Goal: Information Seeking & Learning: Learn about a topic

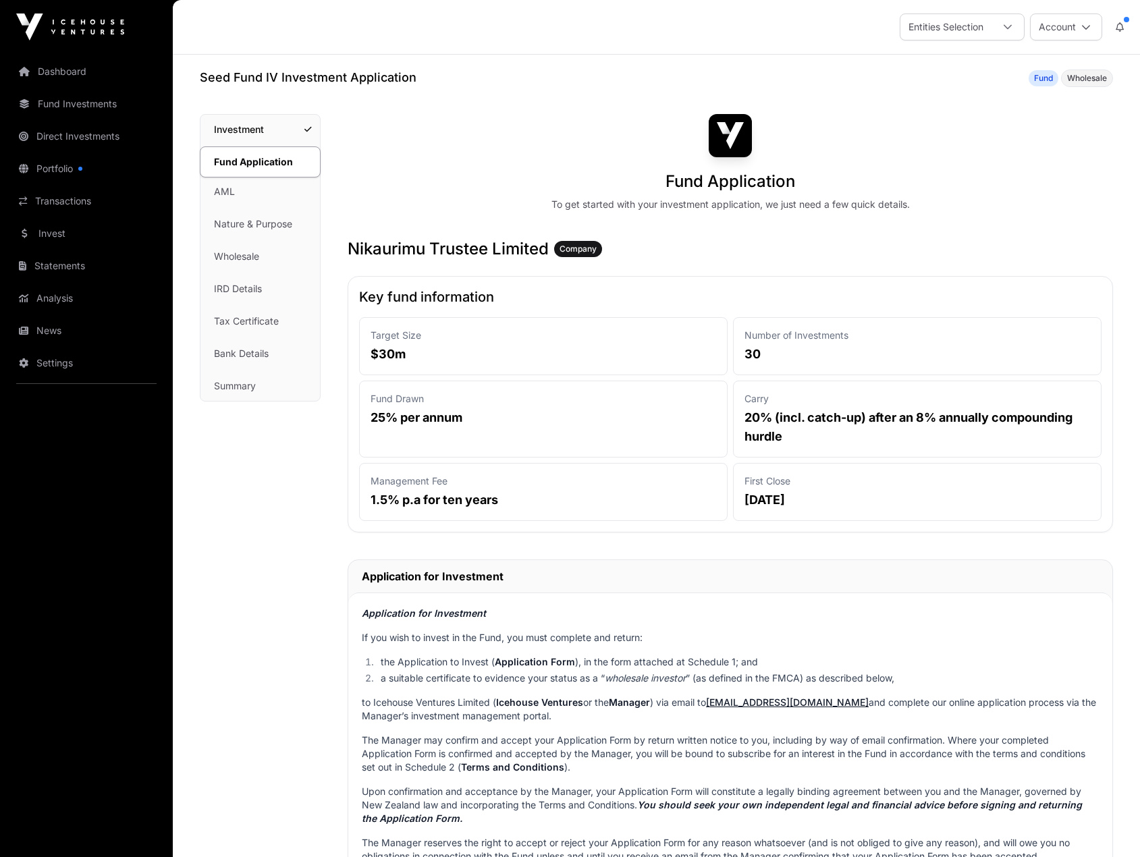
scroll to position [2060, 0]
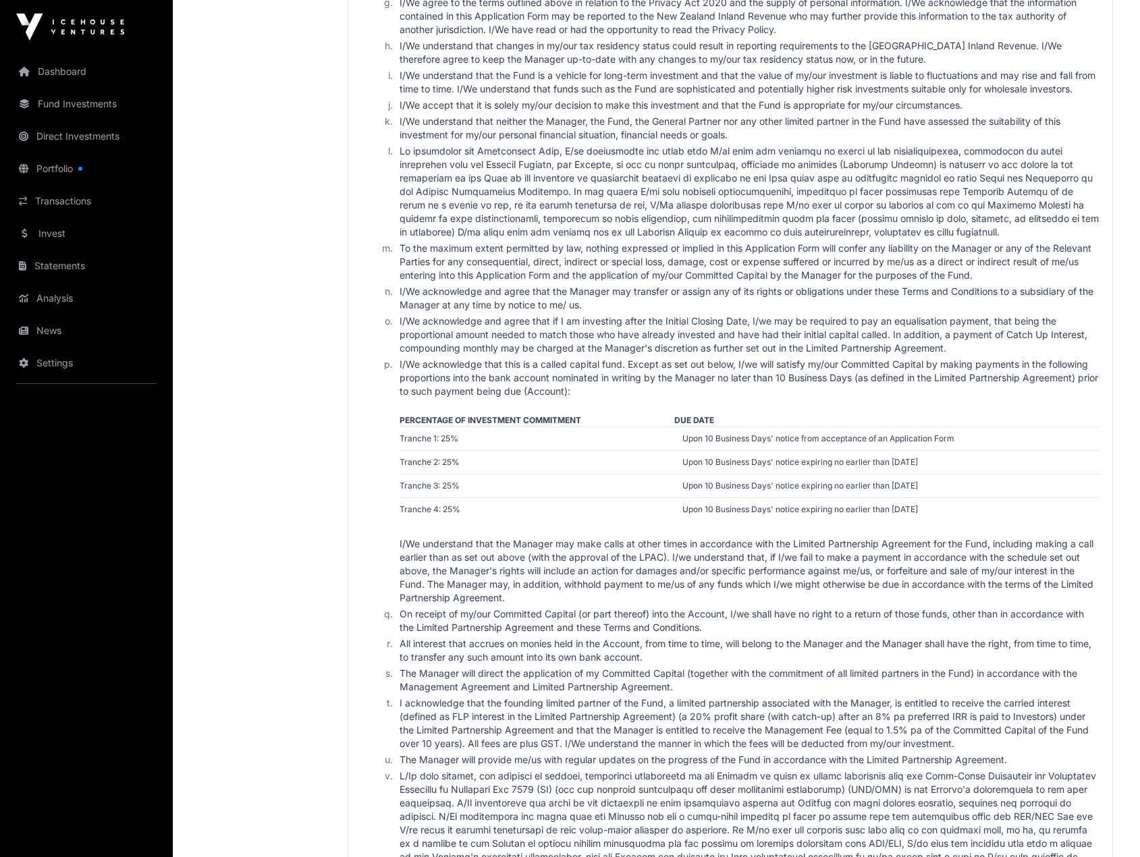
click at [106, 105] on link "Fund Investments" at bounding box center [86, 104] width 151 height 30
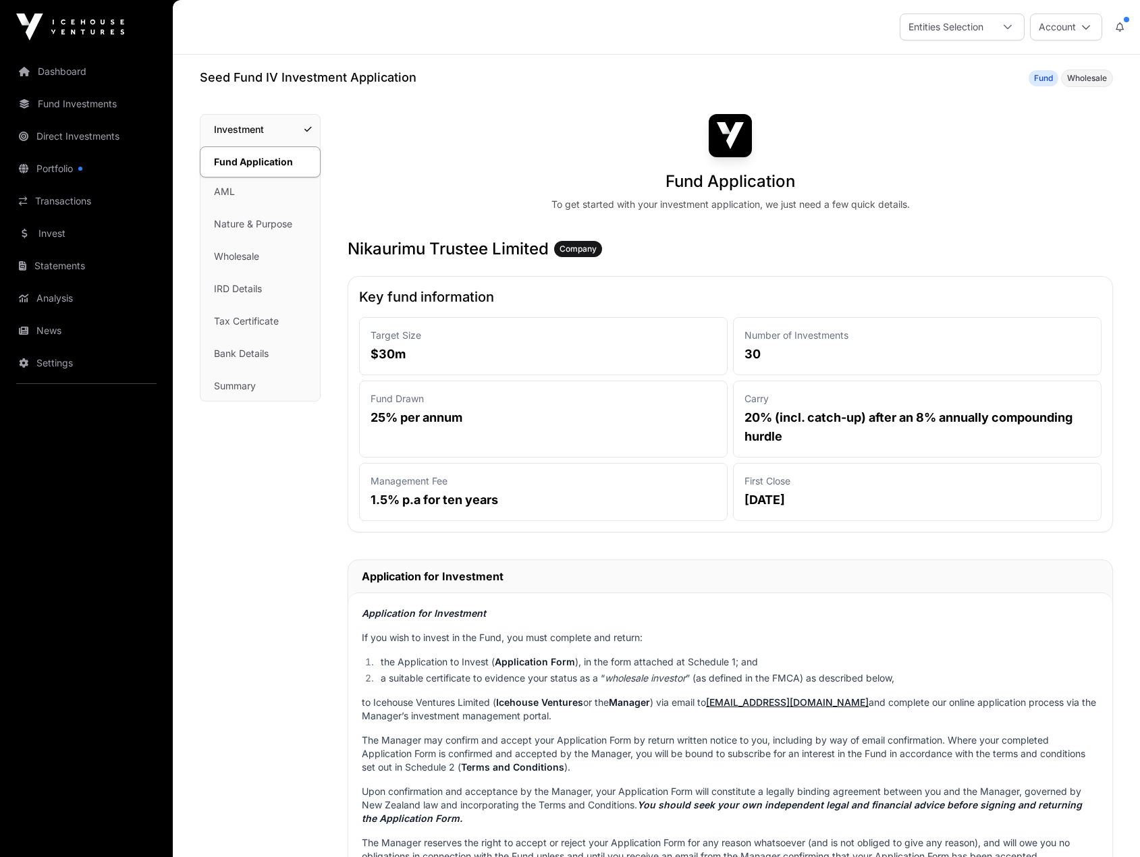
scroll to position [2060, 0]
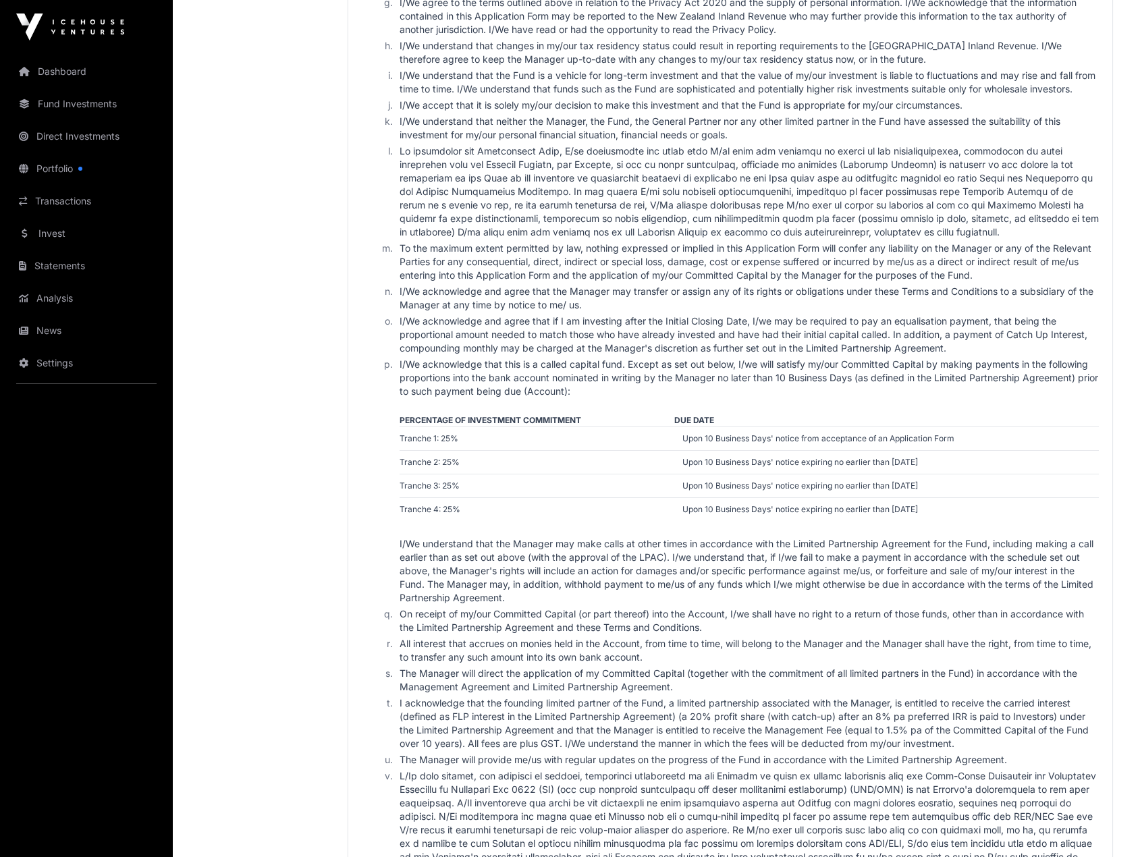
click at [73, 105] on link "Fund Investments" at bounding box center [86, 104] width 151 height 30
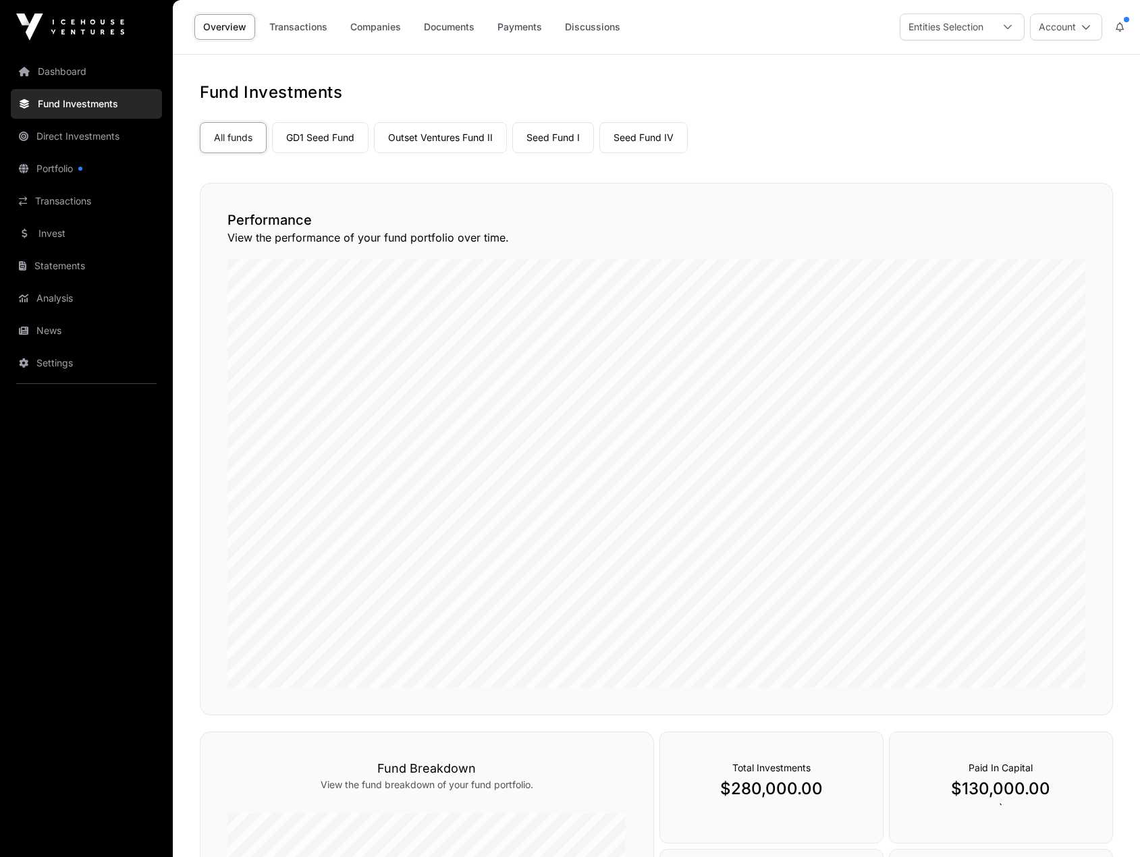
click at [545, 136] on link "Seed Fund I" at bounding box center [553, 137] width 82 height 31
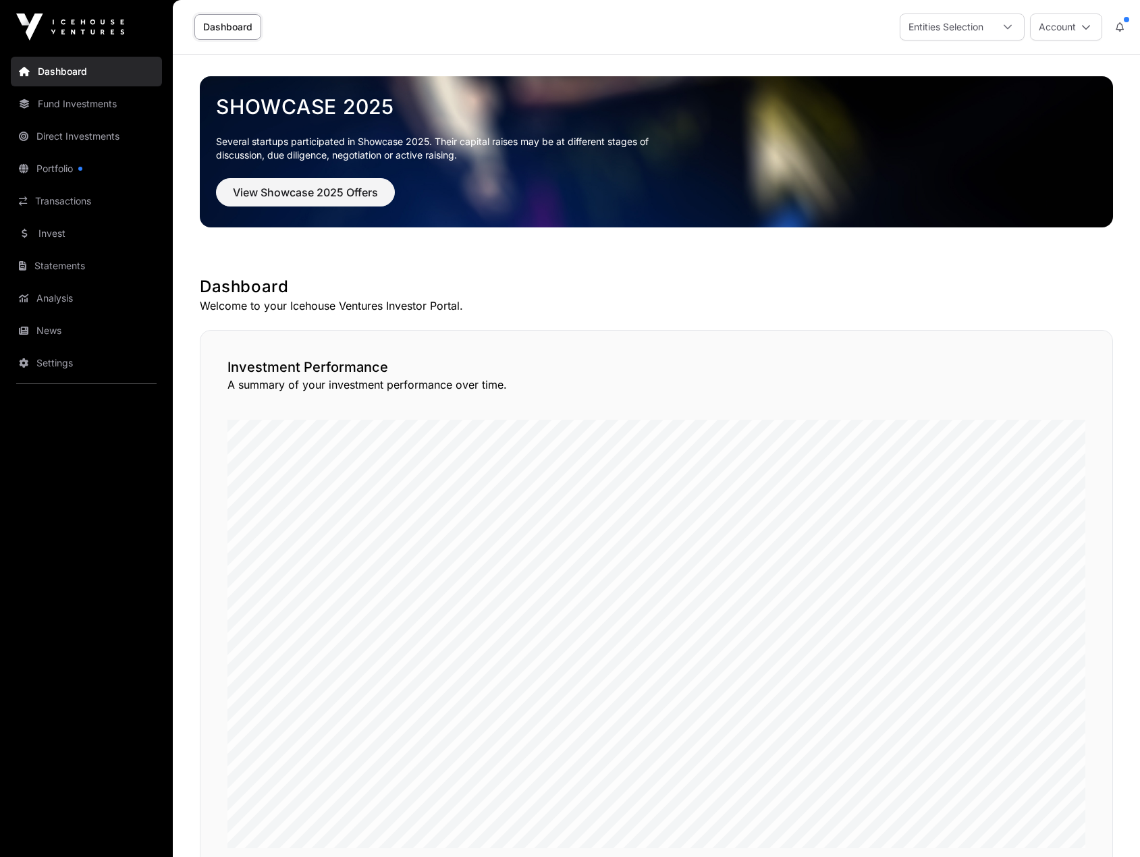
click at [946, 32] on div "Entities Selection" at bounding box center [946, 27] width 91 height 26
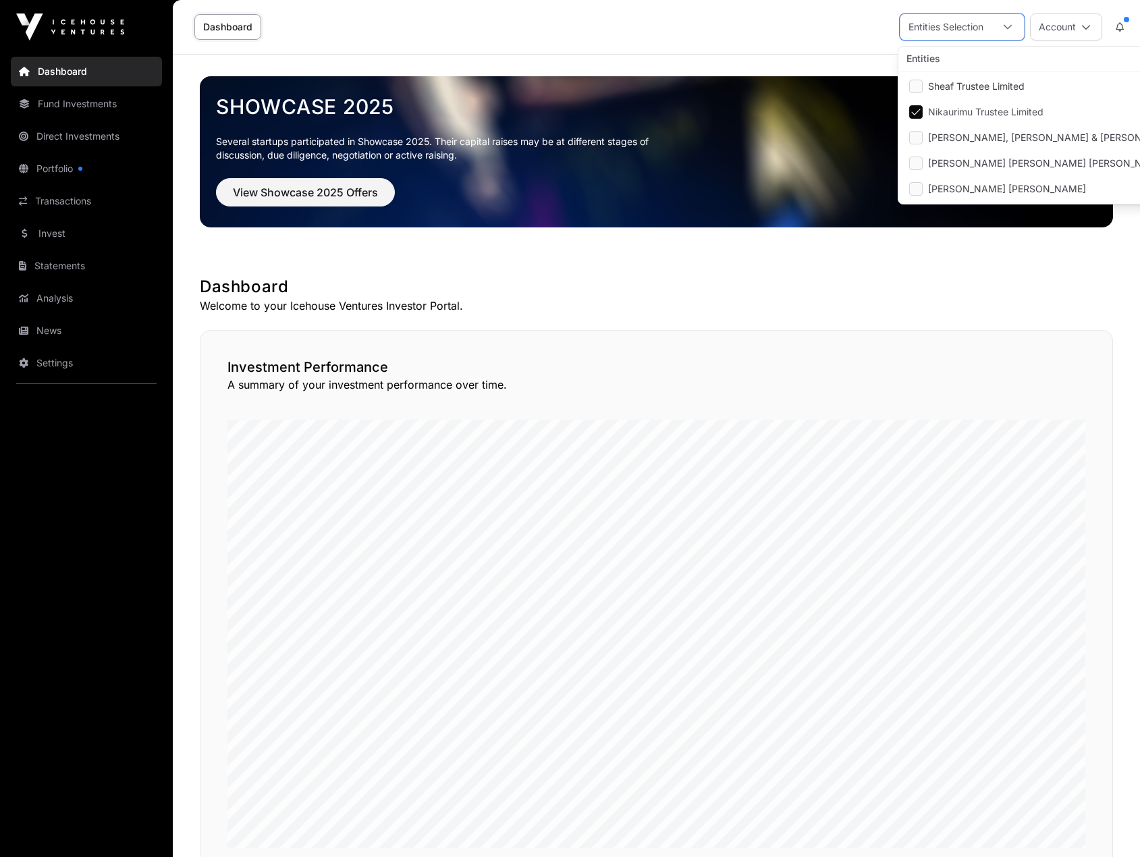
scroll to position [14, 9]
click at [953, 86] on span "Sheaf Trustee Limited" at bounding box center [976, 86] width 97 height 9
click at [937, 111] on span "Nikaurimu Trustee Limited" at bounding box center [985, 111] width 115 height 9
click at [82, 103] on link "Fund Investments" at bounding box center [86, 104] width 151 height 30
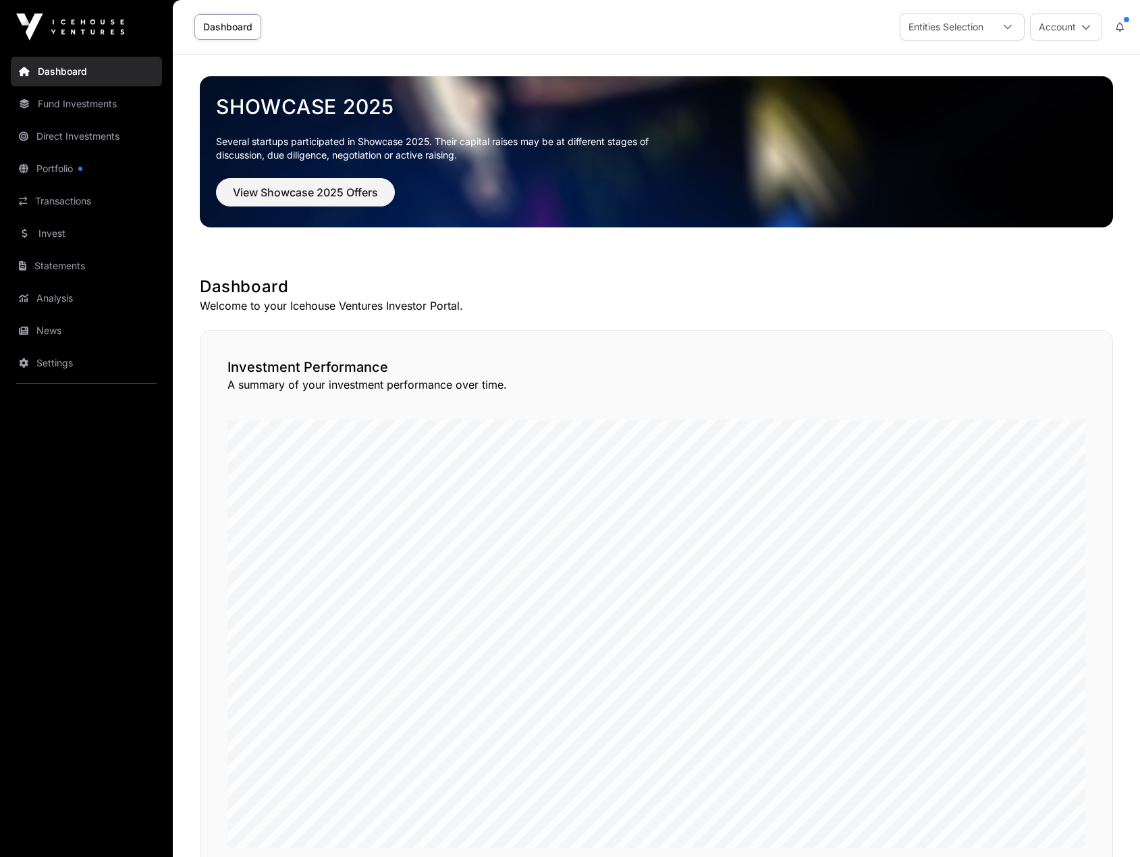
click at [79, 103] on link "Fund Investments" at bounding box center [86, 104] width 151 height 30
click at [970, 28] on div "Entities Selection" at bounding box center [946, 27] width 91 height 26
click at [59, 104] on link "Fund Investments" at bounding box center [86, 104] width 151 height 30
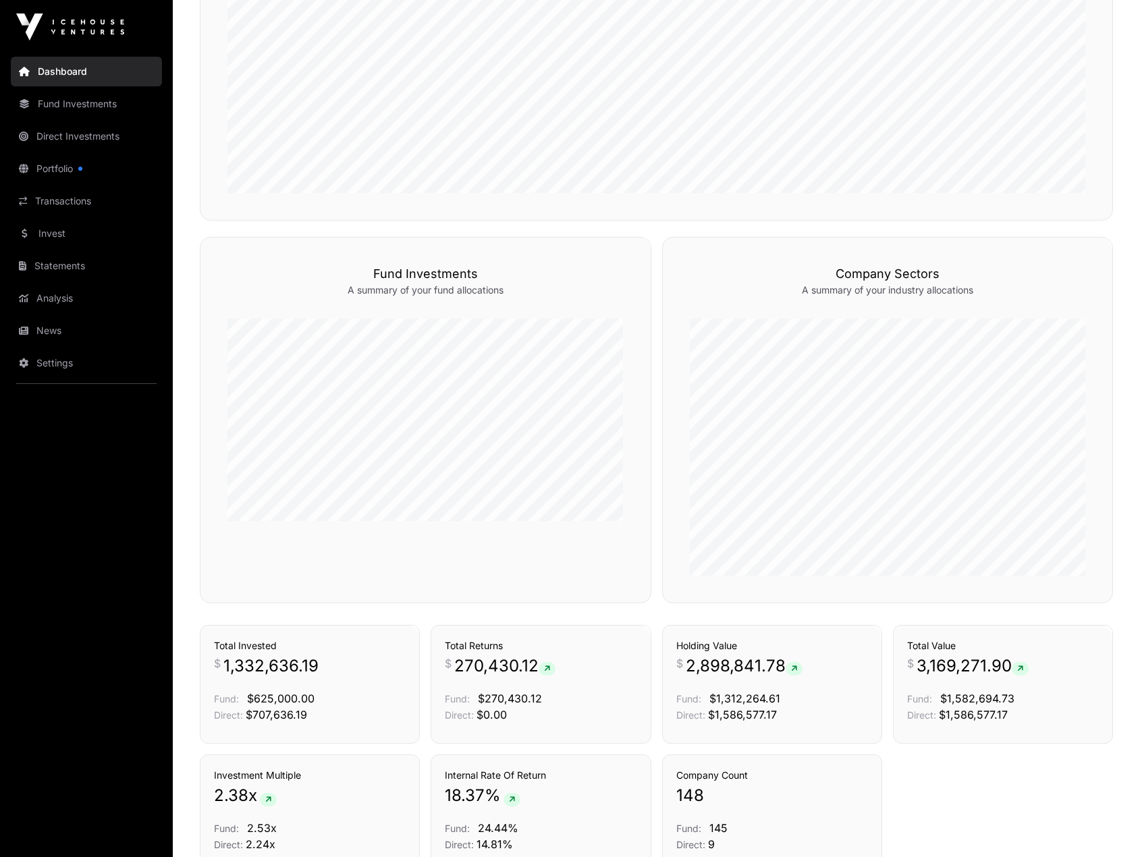
scroll to position [675, 0]
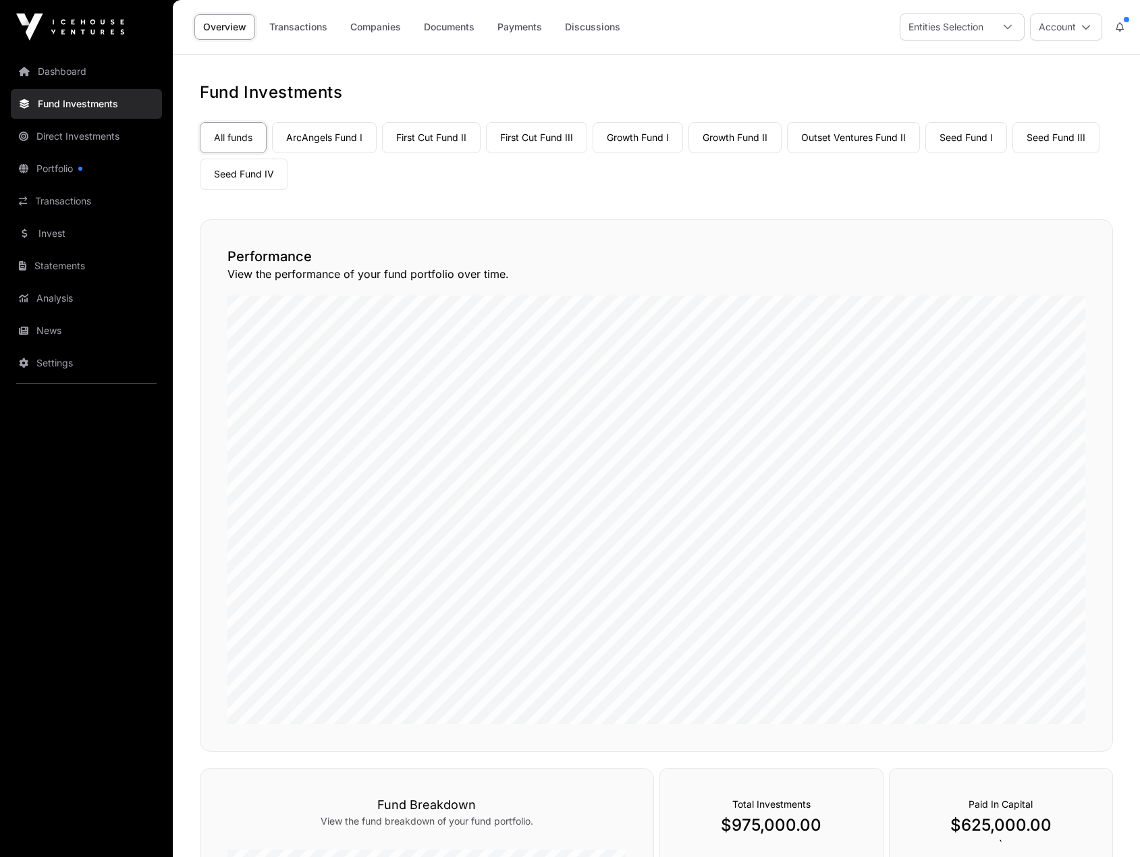
click at [265, 173] on link "Seed Fund IV" at bounding box center [244, 174] width 88 height 31
